Goal: Task Accomplishment & Management: Use online tool/utility

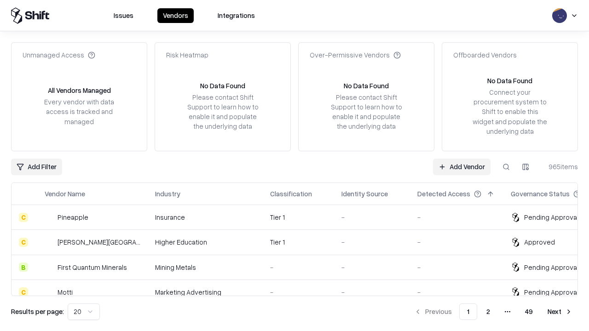
click at [461, 167] on link "Add Vendor" at bounding box center [462, 167] width 58 height 17
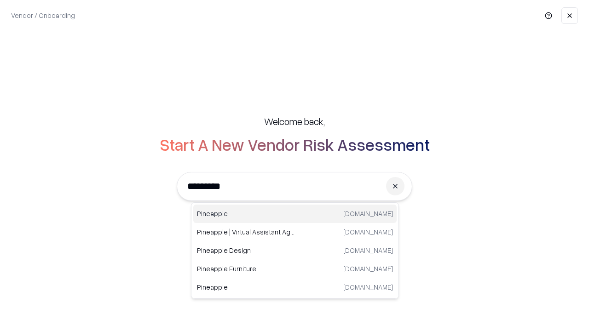
click at [295, 214] on div "Pineapple [DOMAIN_NAME]" at bounding box center [294, 214] width 203 height 18
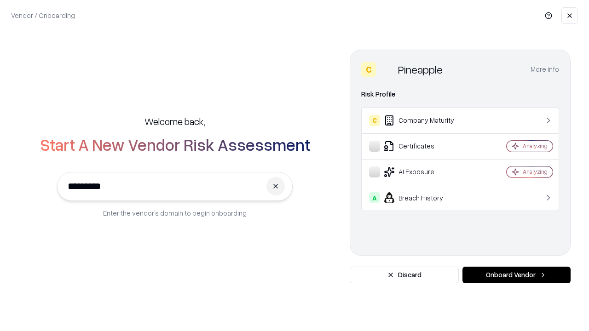
type input "*********"
click at [516, 275] on button "Onboard Vendor" at bounding box center [516, 275] width 108 height 17
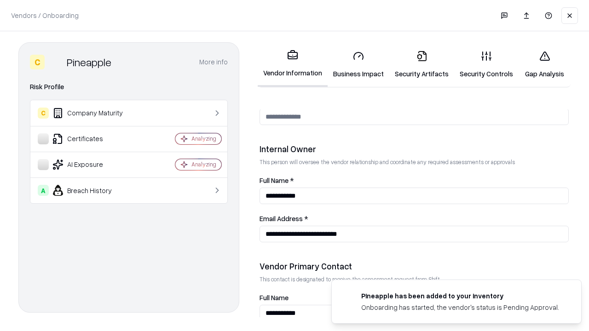
scroll to position [477, 0]
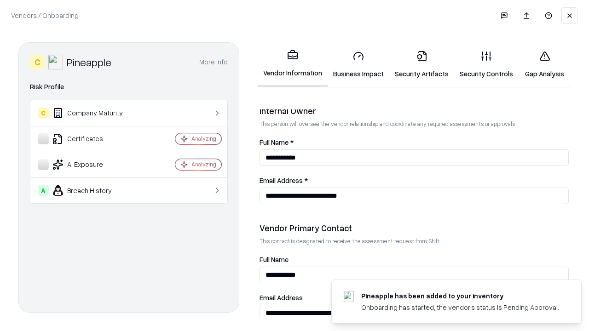
click at [421, 64] on link "Security Artifacts" at bounding box center [421, 64] width 65 height 43
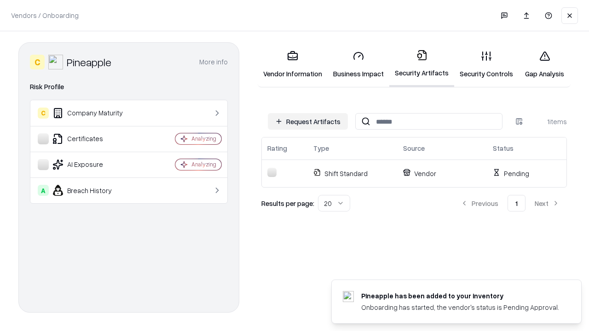
click at [308, 121] on button "Request Artifacts" at bounding box center [308, 121] width 80 height 17
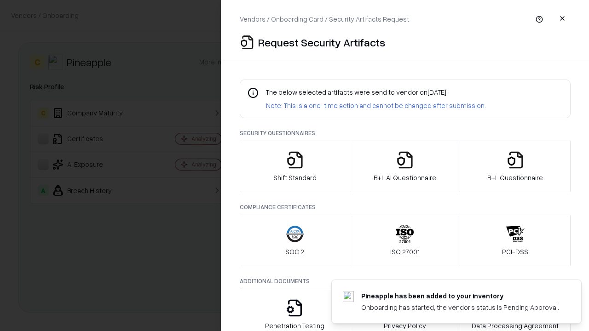
click at [515, 167] on icon "button" at bounding box center [515, 160] width 18 height 18
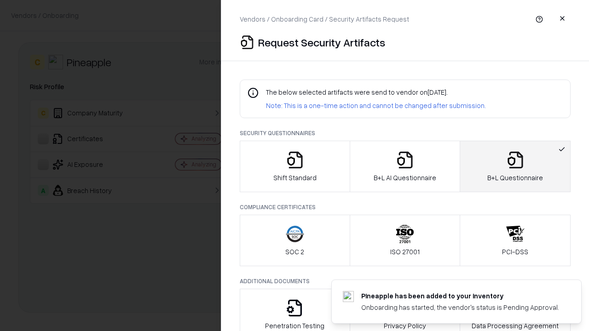
click at [404, 167] on icon "button" at bounding box center [405, 160] width 18 height 18
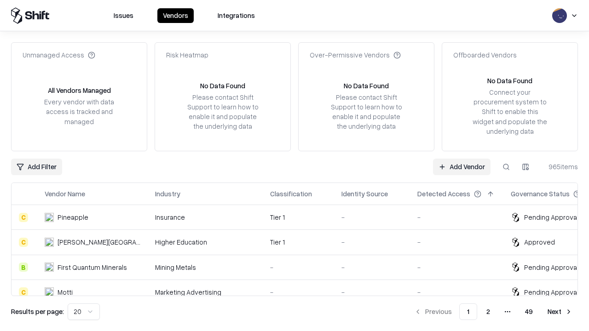
click at [461, 167] on link "Add Vendor" at bounding box center [462, 167] width 58 height 17
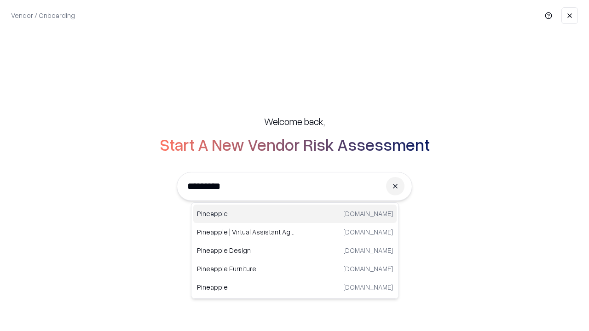
click at [295, 214] on div "Pineapple [DOMAIN_NAME]" at bounding box center [294, 214] width 203 height 18
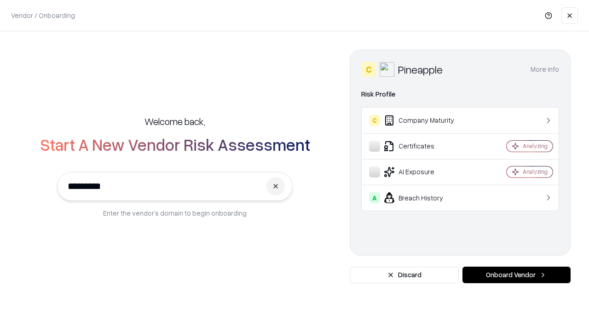
type input "*********"
click at [516, 275] on button "Onboard Vendor" at bounding box center [516, 275] width 108 height 17
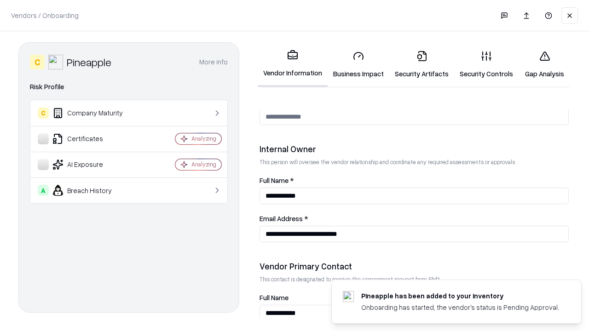
scroll to position [477, 0]
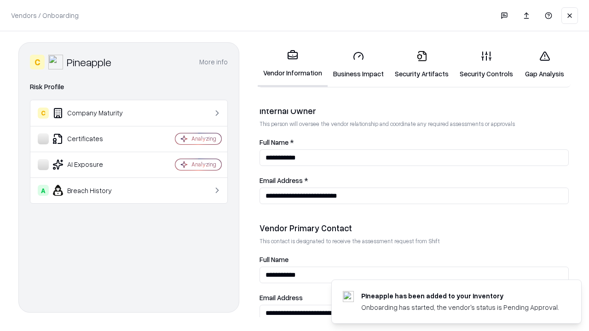
click at [544, 64] on link "Gap Analysis" at bounding box center [544, 64] width 52 height 43
